Goal: Check status: Check status

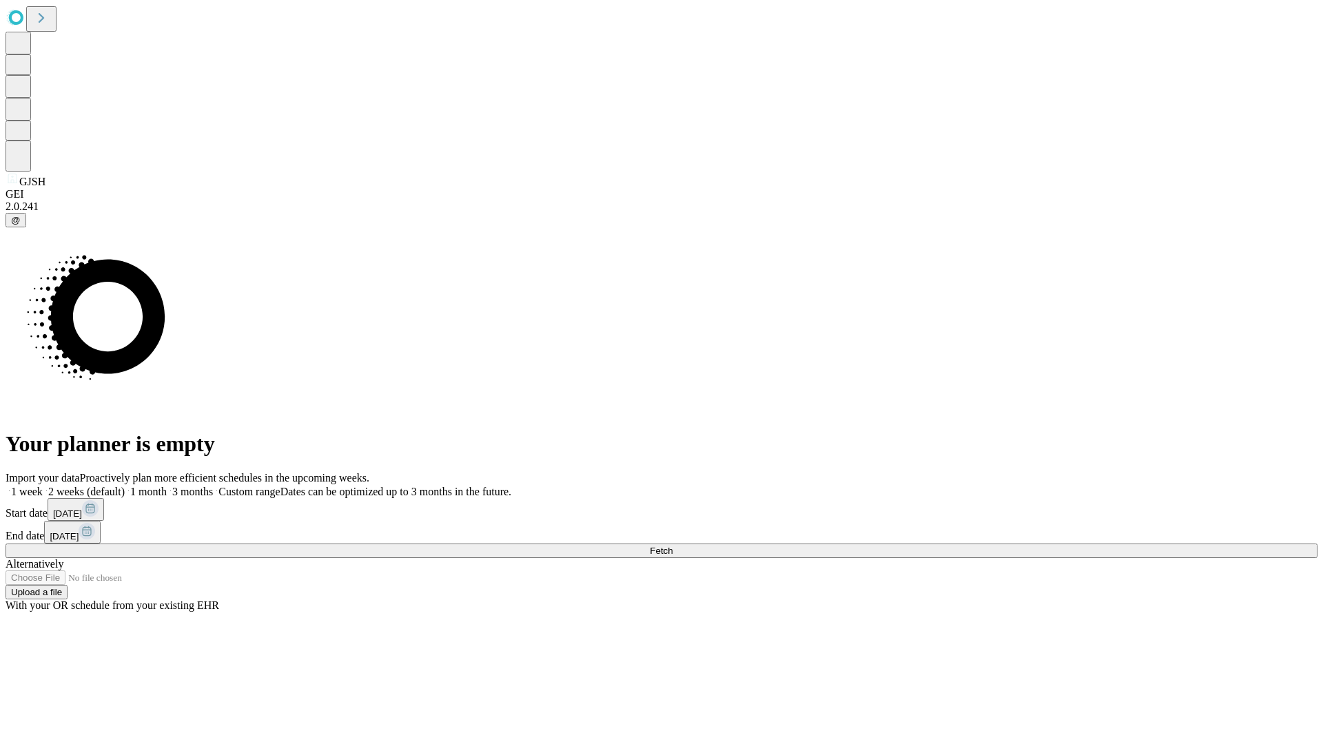
click at [673, 546] on span "Fetch" at bounding box center [661, 551] width 23 height 10
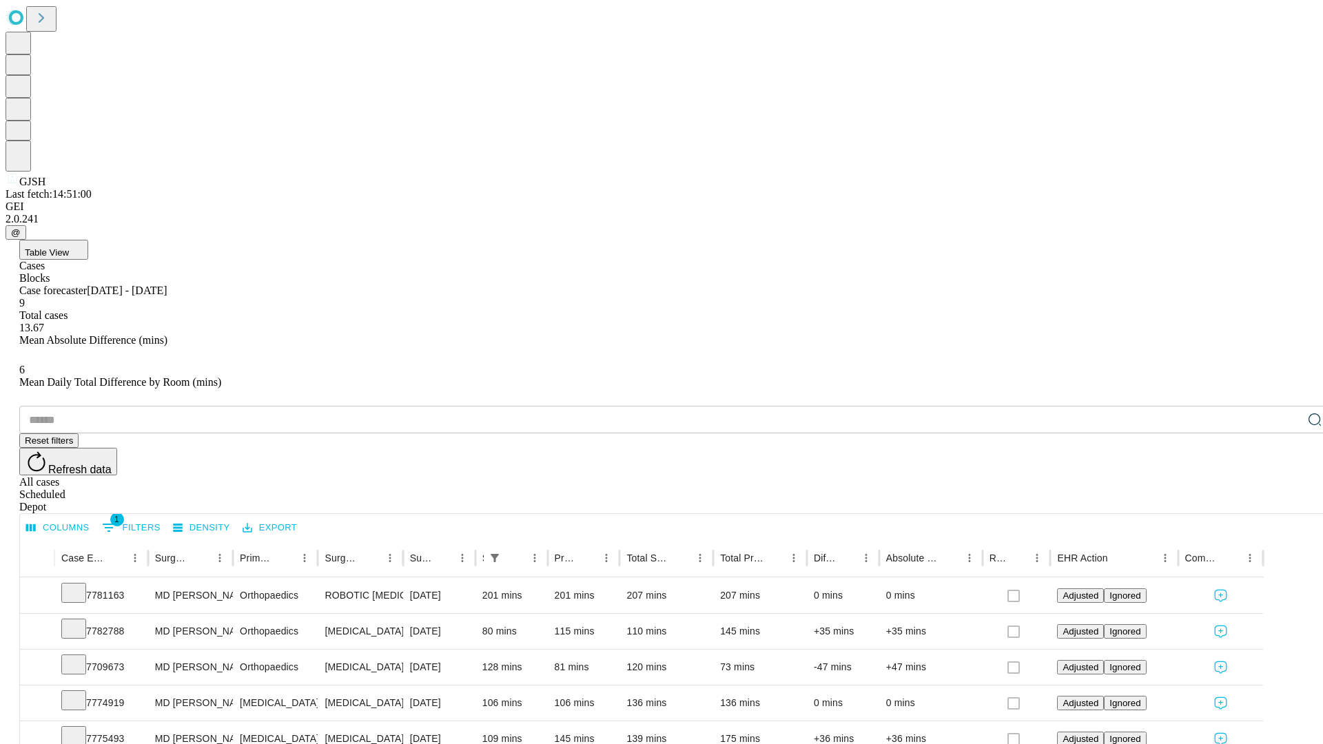
click at [1234, 489] on div "Scheduled" at bounding box center [675, 495] width 1312 height 12
